Goal: Navigation & Orientation: Find specific page/section

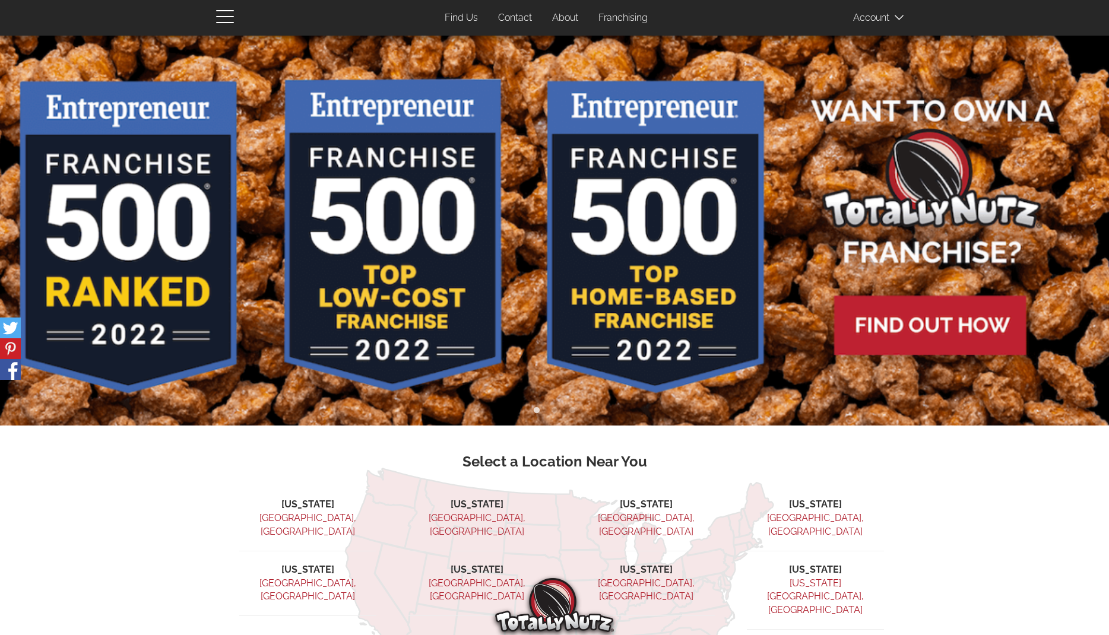
click at [467, 19] on link "Find Us" at bounding box center [461, 18] width 51 height 23
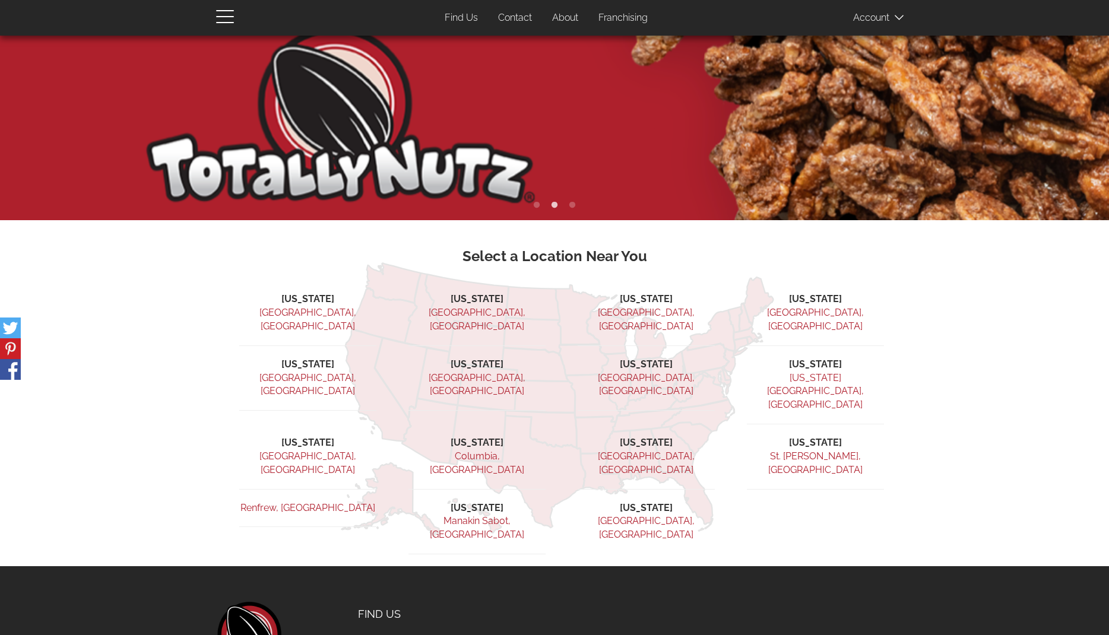
scroll to position [207, 0]
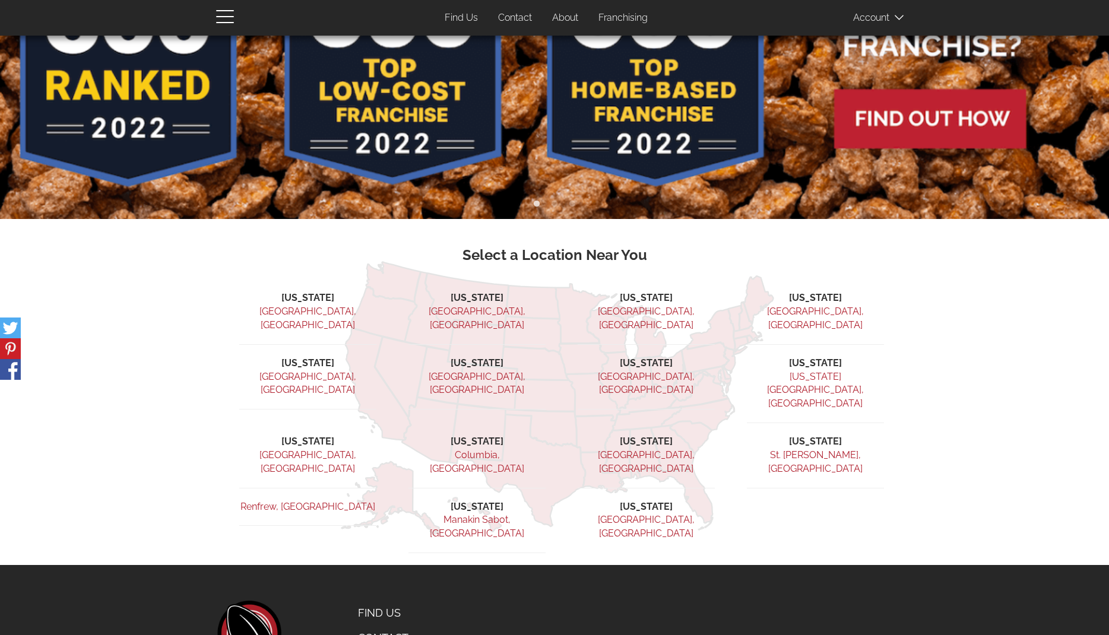
click at [465, 11] on link "Find Us" at bounding box center [461, 18] width 51 height 23
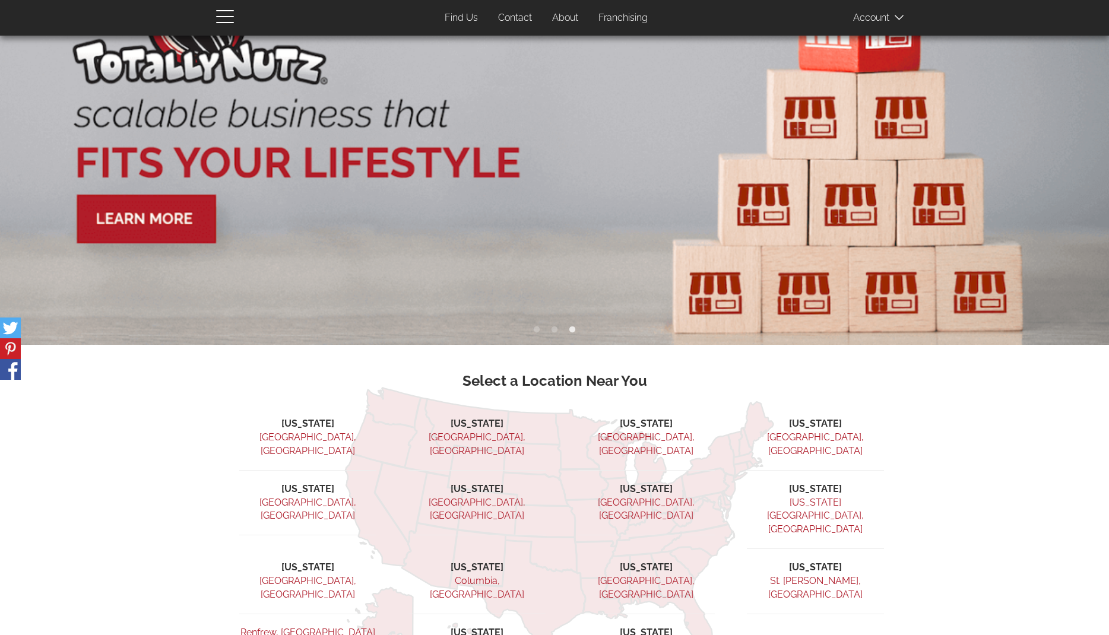
scroll to position [78, 0]
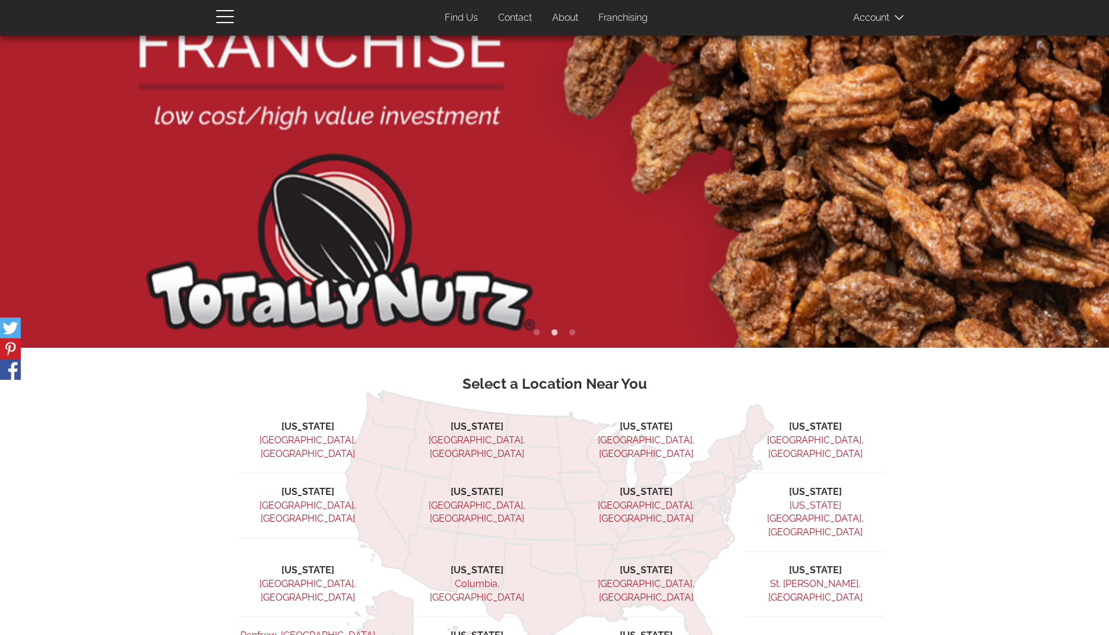
drag, startPoint x: 321, startPoint y: 490, endPoint x: 330, endPoint y: 493, distance: 9.6
click at [321, 500] on link "[GEOGRAPHIC_DATA], [GEOGRAPHIC_DATA]" at bounding box center [307, 512] width 97 height 25
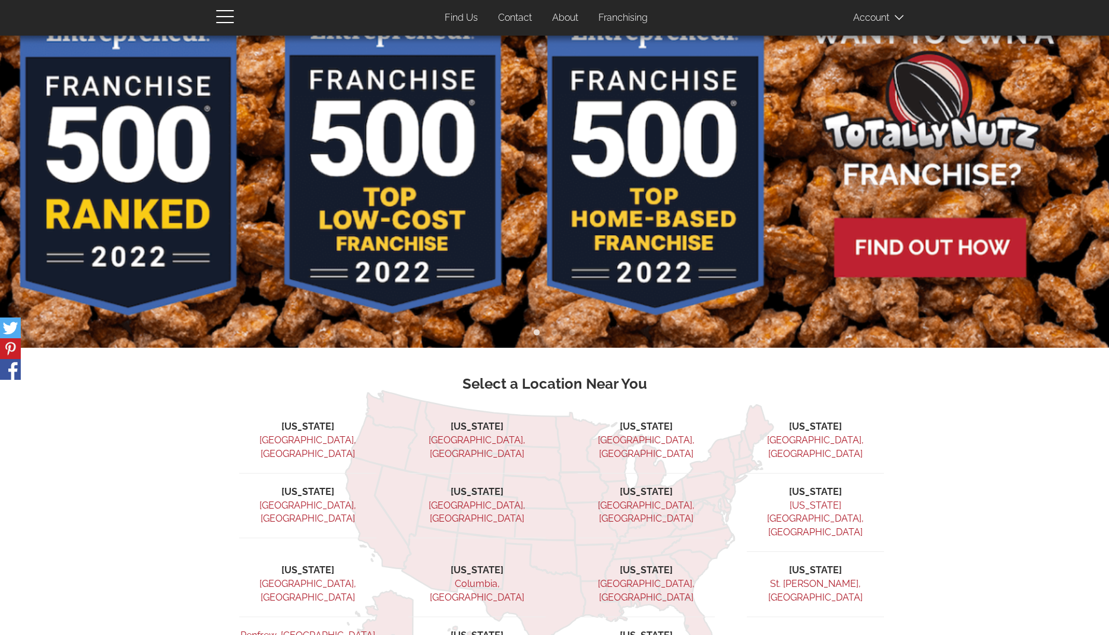
click at [818, 439] on link "[GEOGRAPHIC_DATA], [GEOGRAPHIC_DATA]" at bounding box center [815, 447] width 97 height 25
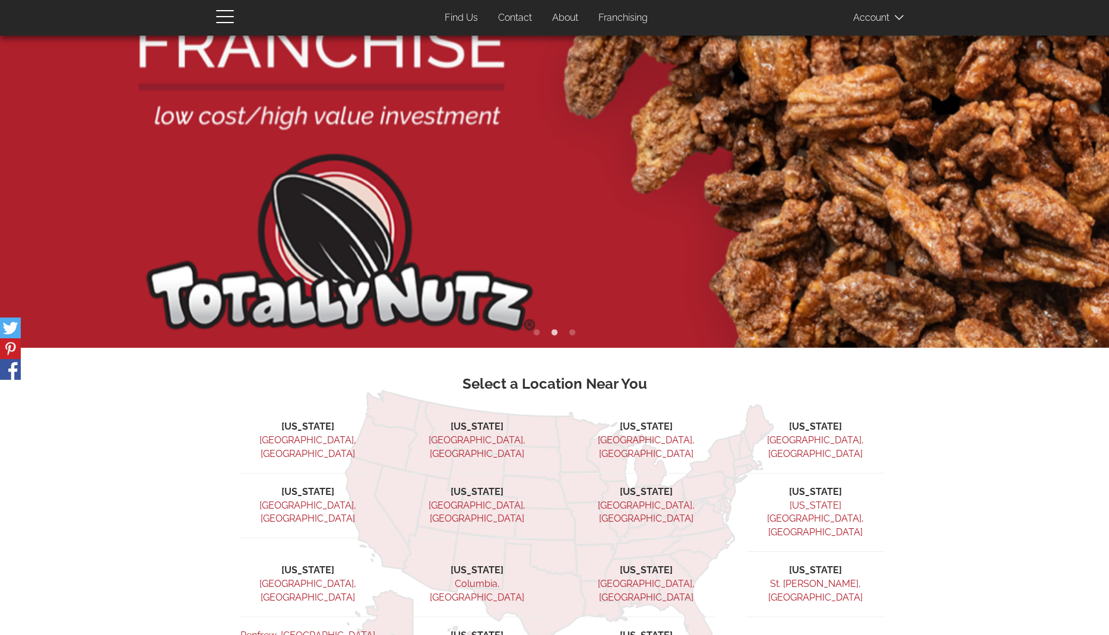
click at [794, 500] on link "[US_STATE][GEOGRAPHIC_DATA], [GEOGRAPHIC_DATA]" at bounding box center [815, 519] width 97 height 39
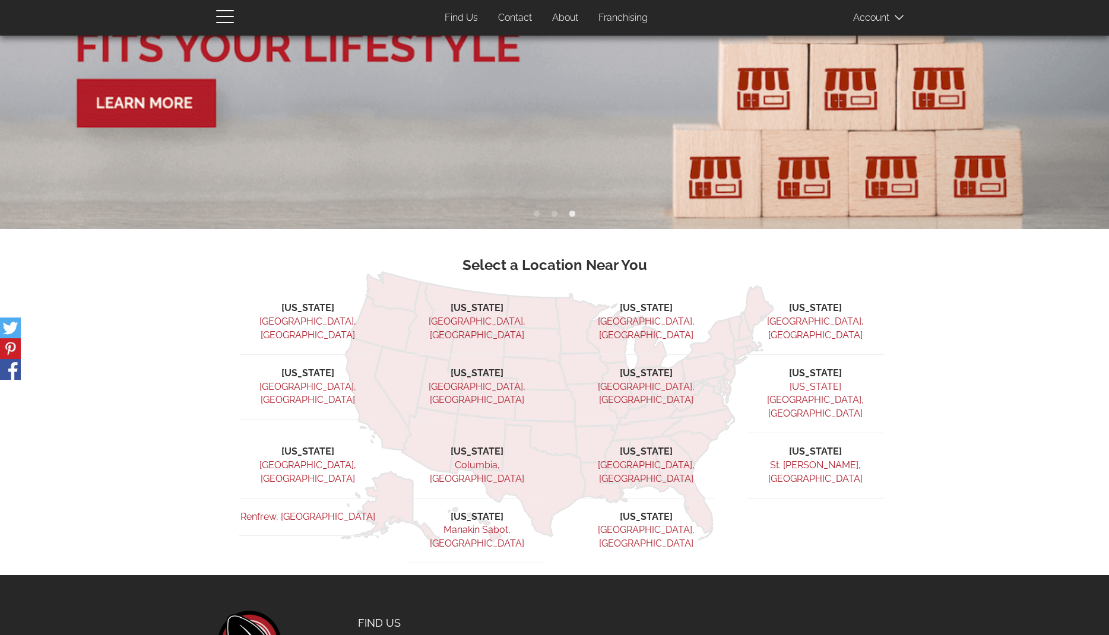
scroll to position [204, 0]
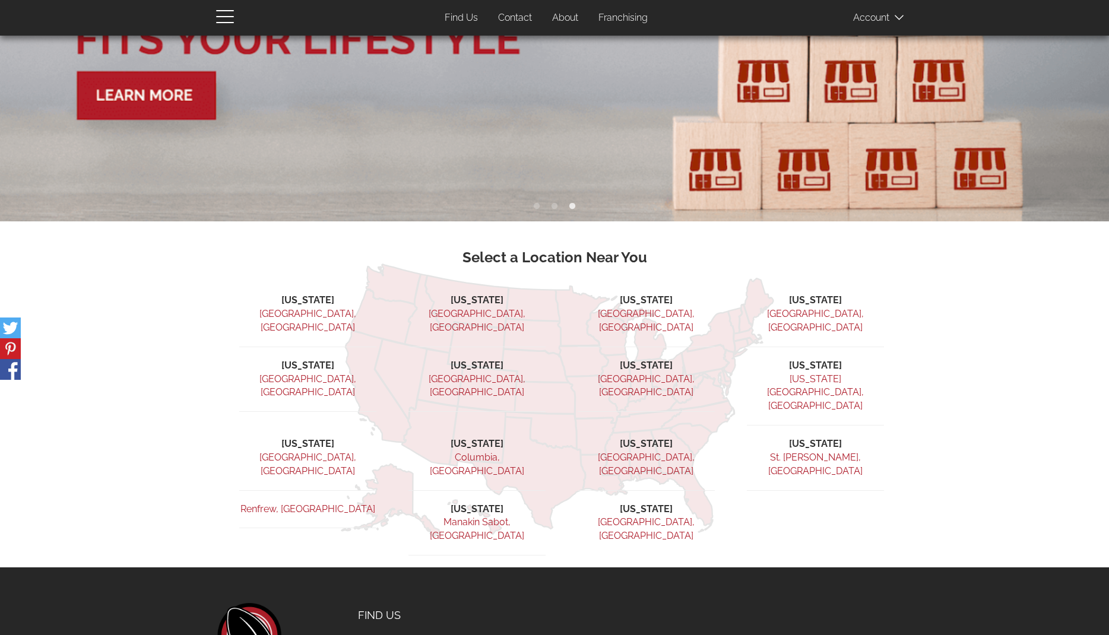
click at [316, 452] on link "[GEOGRAPHIC_DATA], [GEOGRAPHIC_DATA]" at bounding box center [307, 464] width 97 height 25
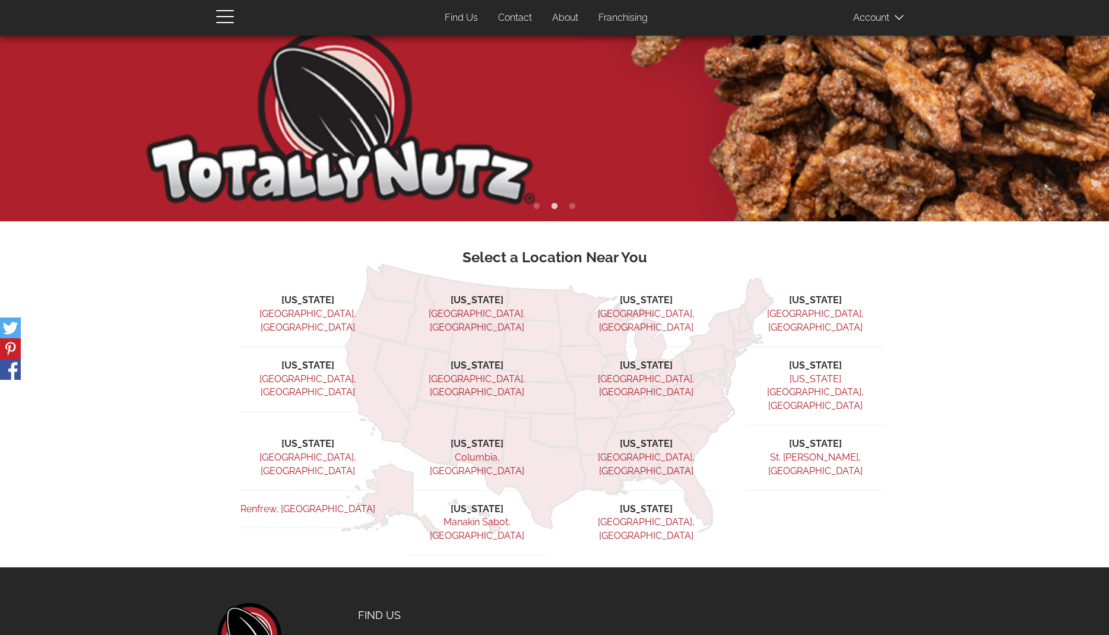
click at [802, 314] on link "[GEOGRAPHIC_DATA], [GEOGRAPHIC_DATA]" at bounding box center [815, 320] width 97 height 25
click at [316, 314] on link "[GEOGRAPHIC_DATA], [GEOGRAPHIC_DATA]" at bounding box center [307, 320] width 97 height 25
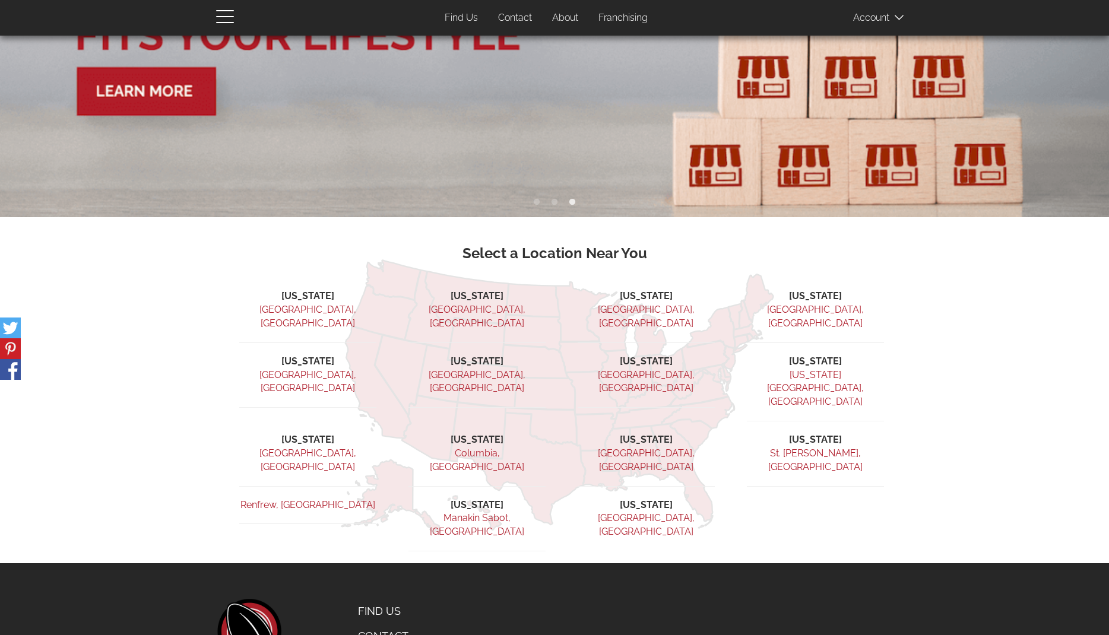
click at [483, 512] on link "Manakin Sabot, [GEOGRAPHIC_DATA]" at bounding box center [477, 524] width 94 height 25
click at [636, 512] on link "[GEOGRAPHIC_DATA], [GEOGRAPHIC_DATA]" at bounding box center [646, 524] width 97 height 25
click at [468, 309] on link "[GEOGRAPHIC_DATA], [GEOGRAPHIC_DATA]" at bounding box center [477, 315] width 97 height 25
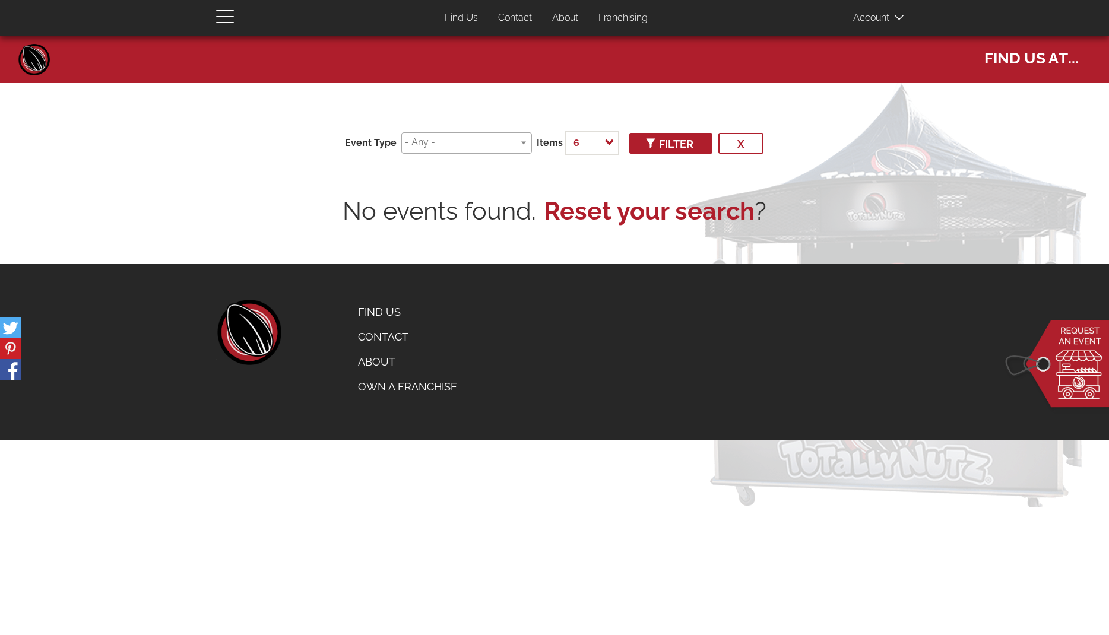
select select
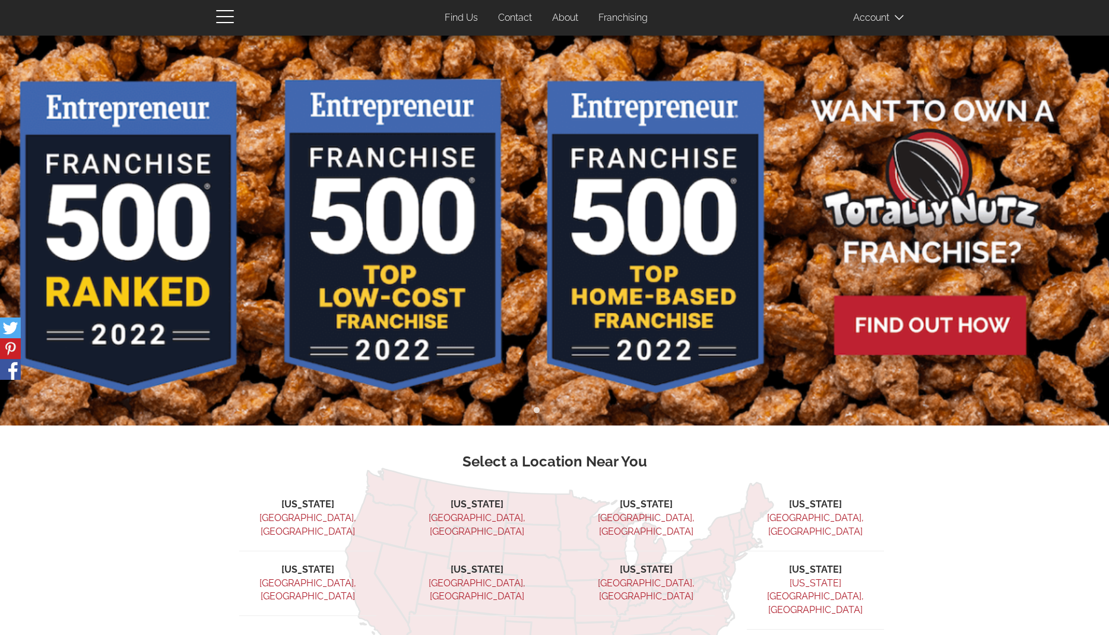
click at [640, 515] on link "[GEOGRAPHIC_DATA], [GEOGRAPHIC_DATA]" at bounding box center [646, 524] width 97 height 25
click at [657, 578] on link "[GEOGRAPHIC_DATA], [GEOGRAPHIC_DATA]" at bounding box center [646, 590] width 97 height 25
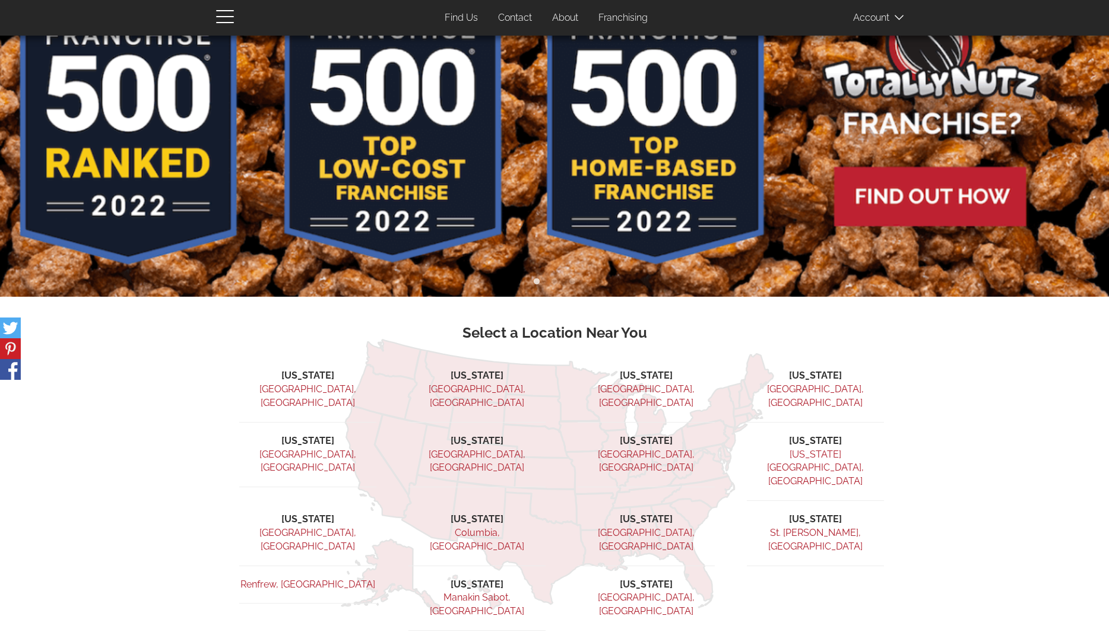
click at [475, 527] on link "Columbia, [GEOGRAPHIC_DATA]" at bounding box center [477, 539] width 94 height 25
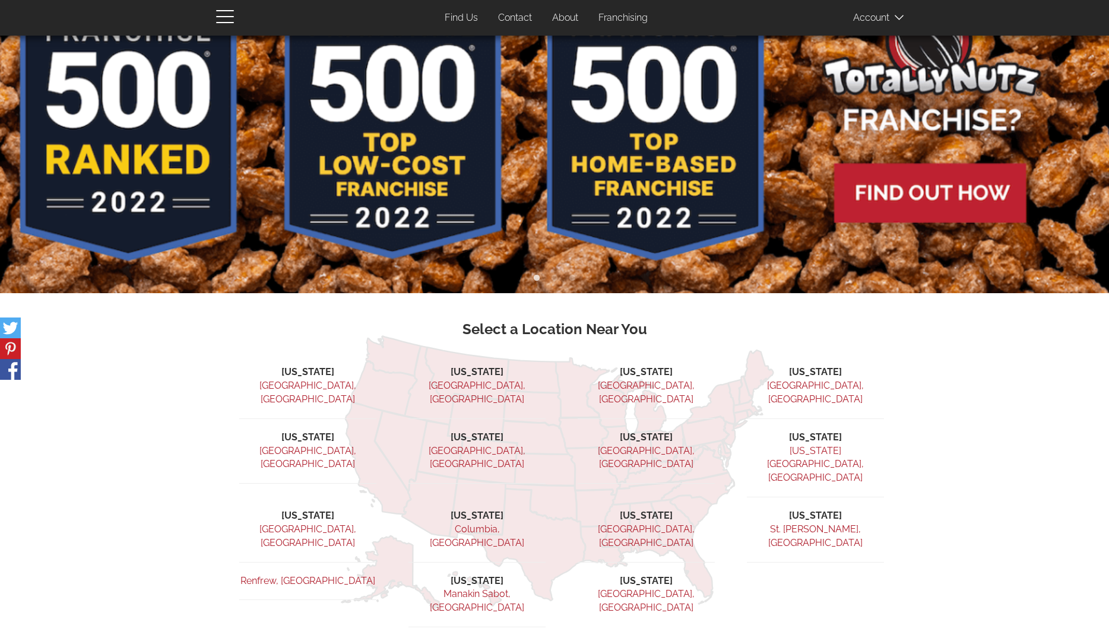
scroll to position [134, 0]
